Goal: Navigation & Orientation: Find specific page/section

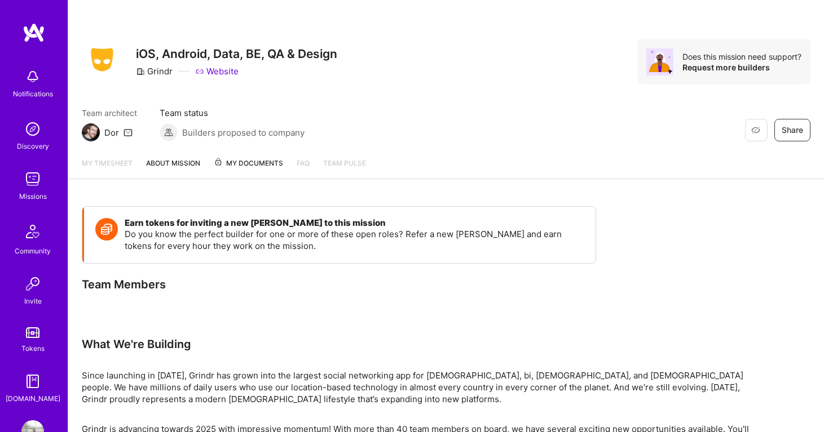
click at [30, 185] on img at bounding box center [32, 179] width 23 height 23
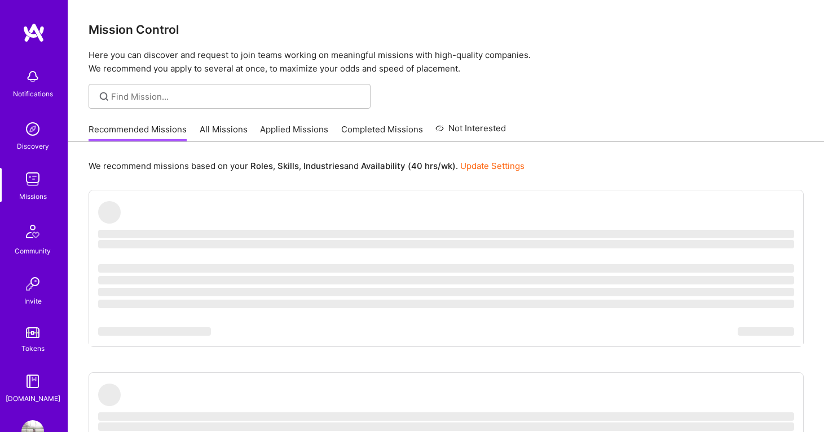
click at [238, 138] on link "All Missions" at bounding box center [224, 132] width 48 height 19
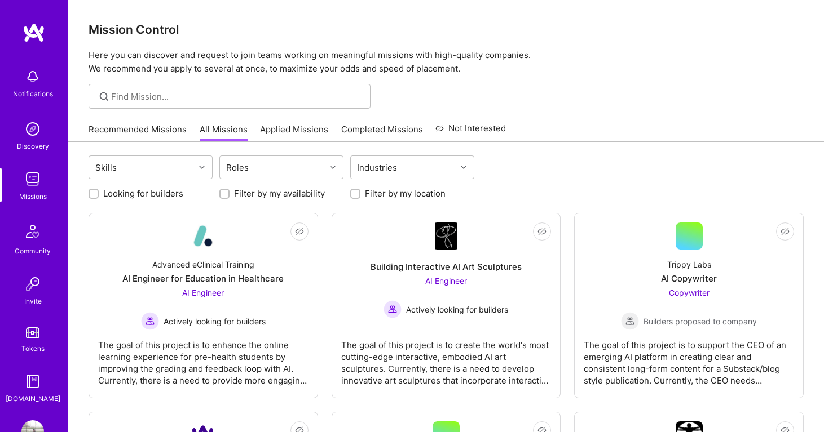
click at [291, 135] on link "Applied Missions" at bounding box center [294, 132] width 68 height 19
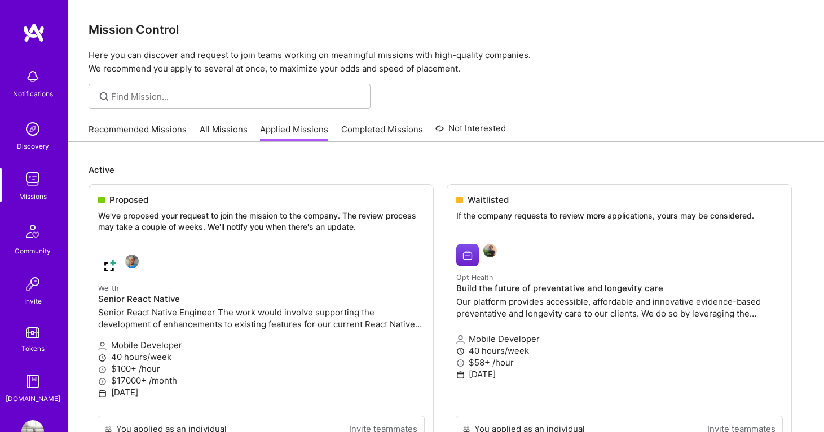
click at [31, 129] on img at bounding box center [32, 129] width 23 height 23
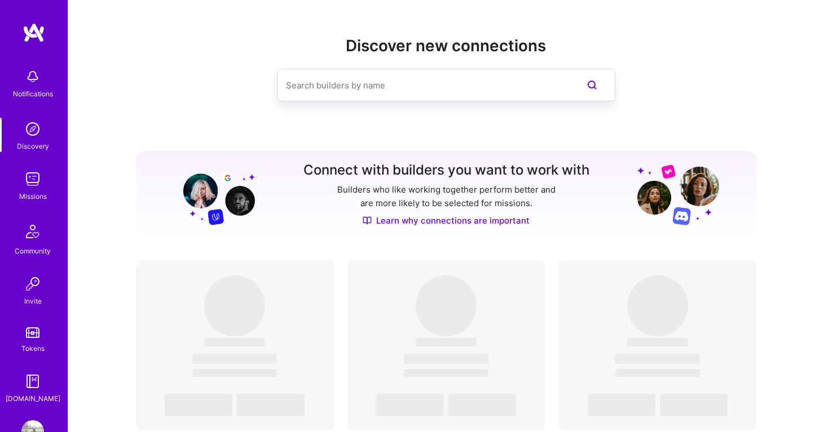
scroll to position [33, 0]
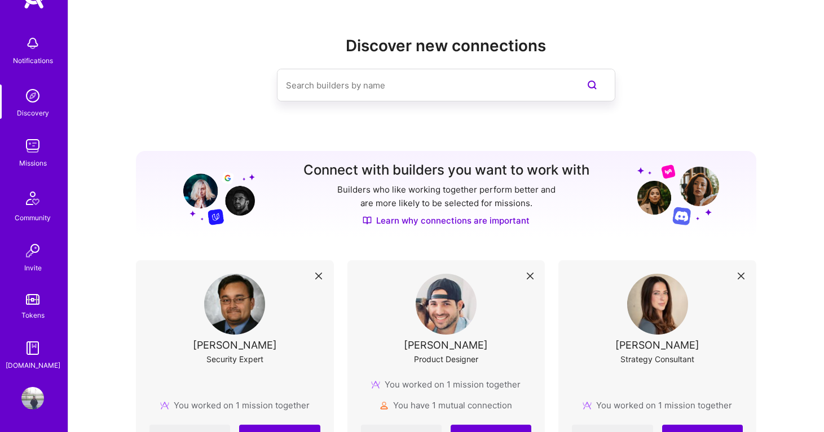
click at [26, 149] on img at bounding box center [32, 146] width 23 height 23
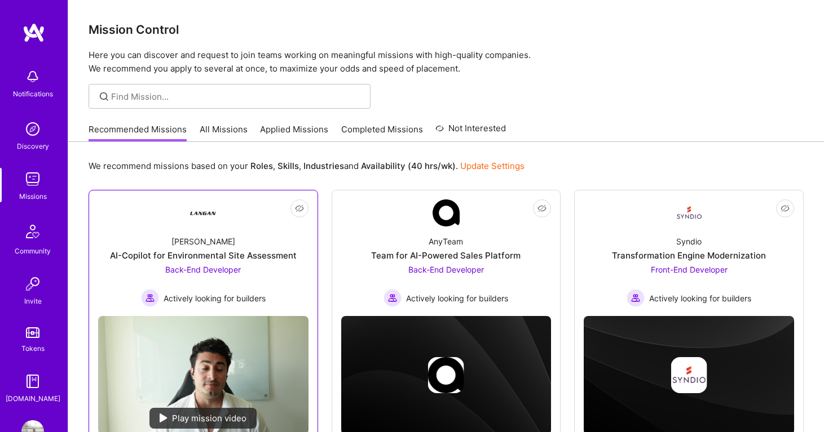
scroll to position [318, 0]
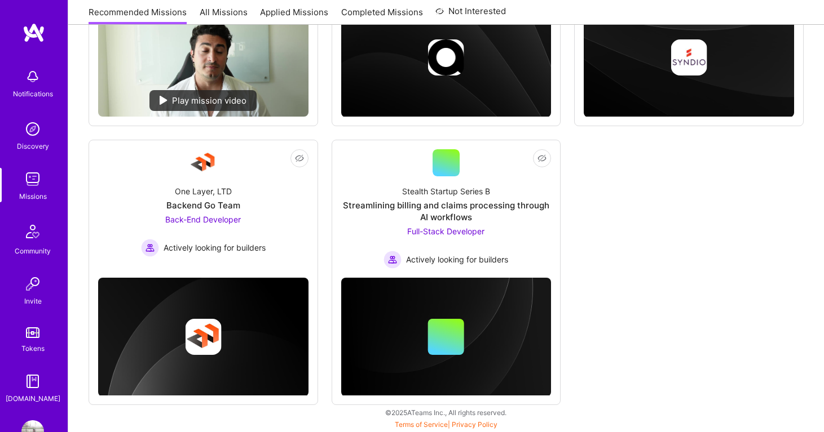
click at [32, 387] on img at bounding box center [32, 381] width 23 height 23
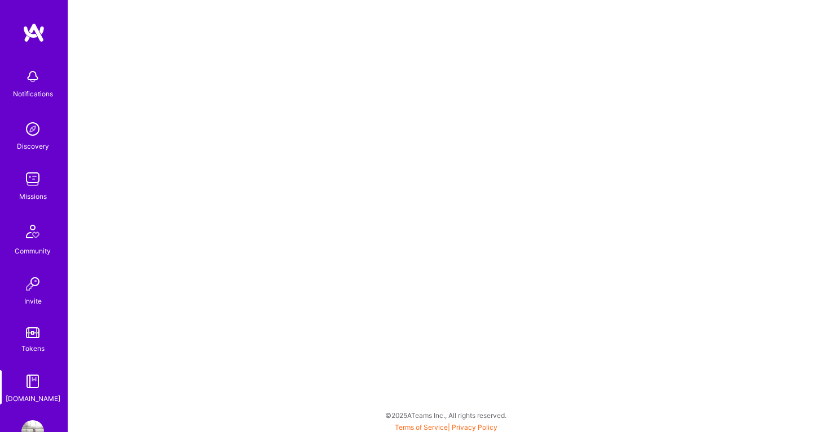
scroll to position [33, 0]
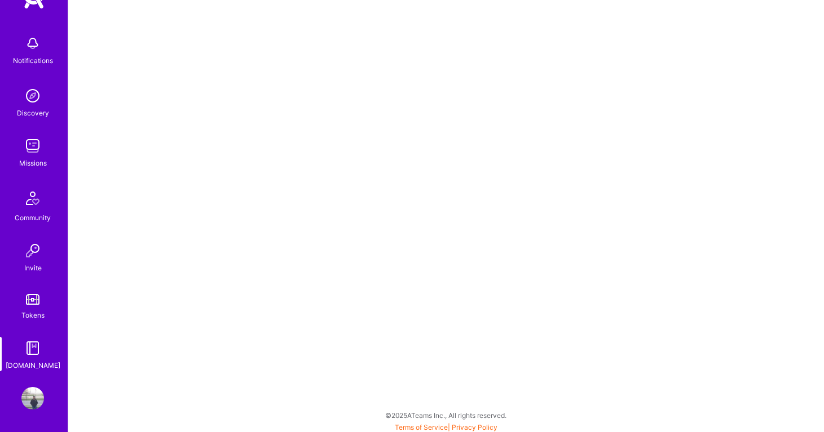
click at [35, 405] on img at bounding box center [32, 398] width 23 height 23
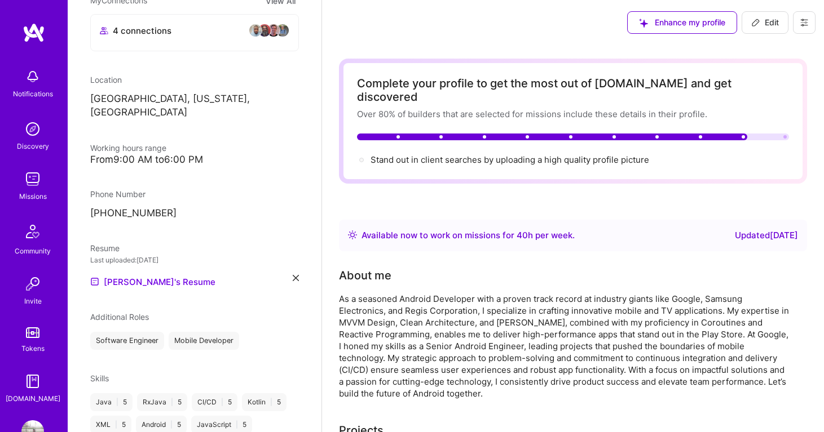
scroll to position [236, 0]
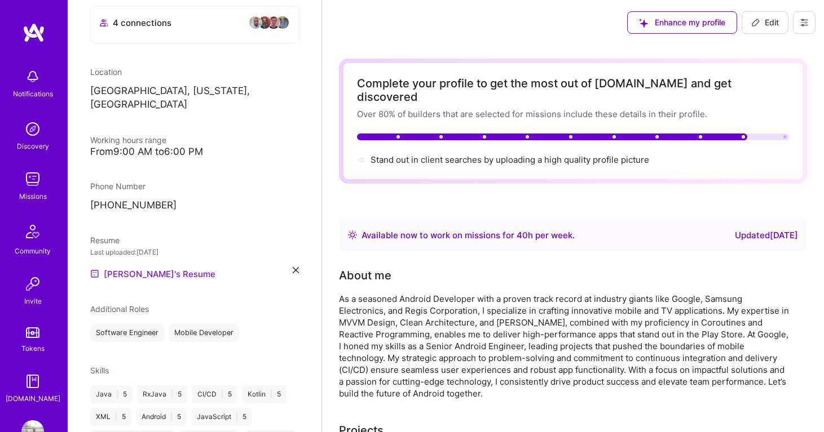
click at [169, 267] on link "[PERSON_NAME]'s Resume" at bounding box center [152, 274] width 125 height 14
